Goal: Navigation & Orientation: Find specific page/section

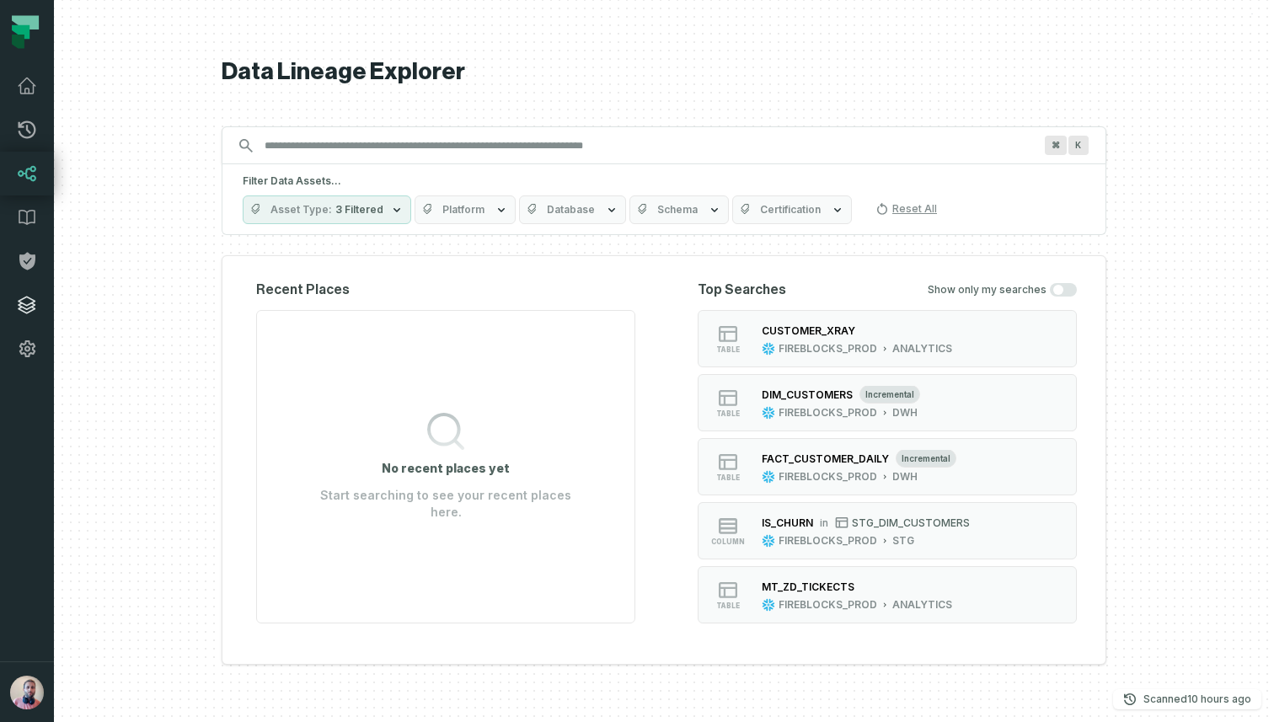
click at [23, 292] on link "Integrations" at bounding box center [27, 305] width 54 height 44
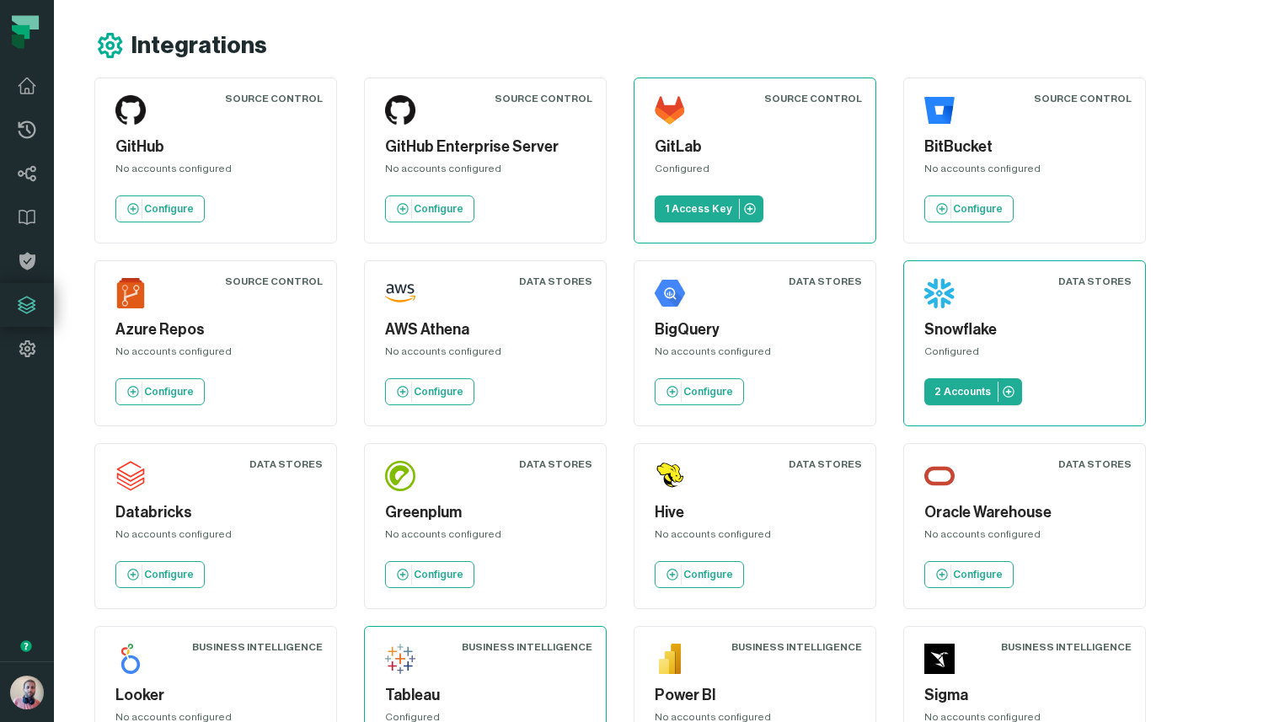
click at [133, 295] on img at bounding box center [130, 293] width 30 height 30
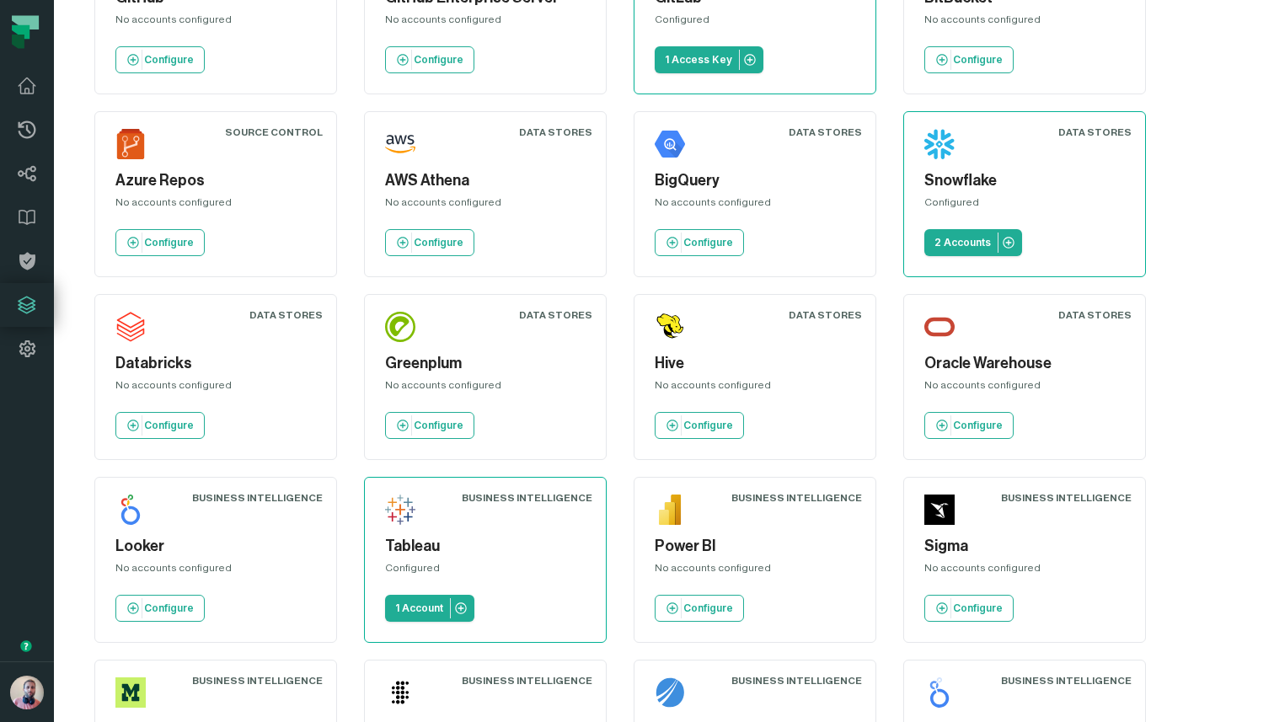
drag, startPoint x: 129, startPoint y: 296, endPoint x: 869, endPoint y: 1, distance: 796.4
